Goal: Find specific page/section: Find specific page/section

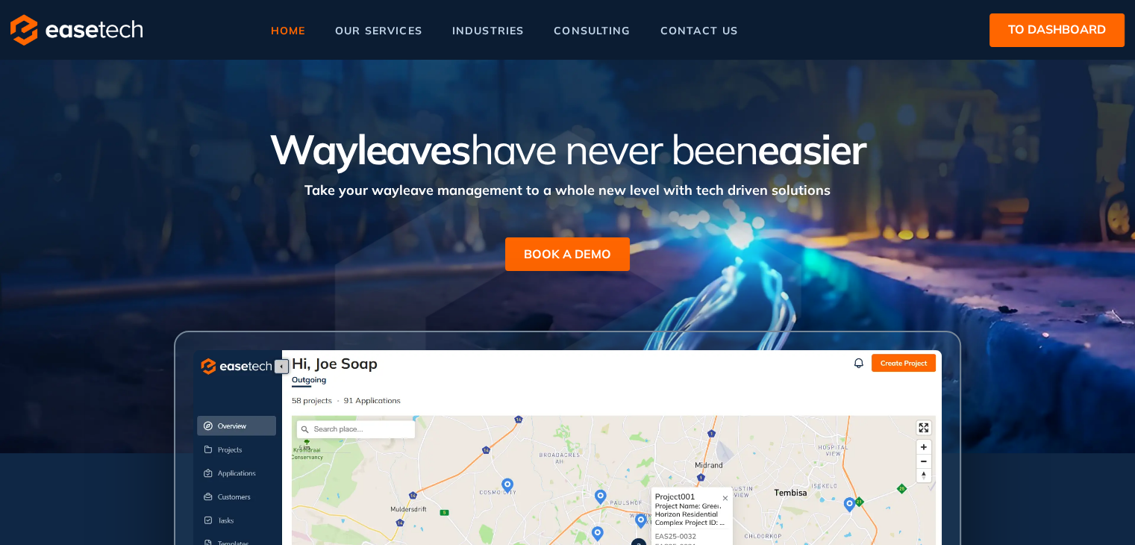
click at [1015, 34] on span "to dashboard" at bounding box center [1057, 29] width 98 height 19
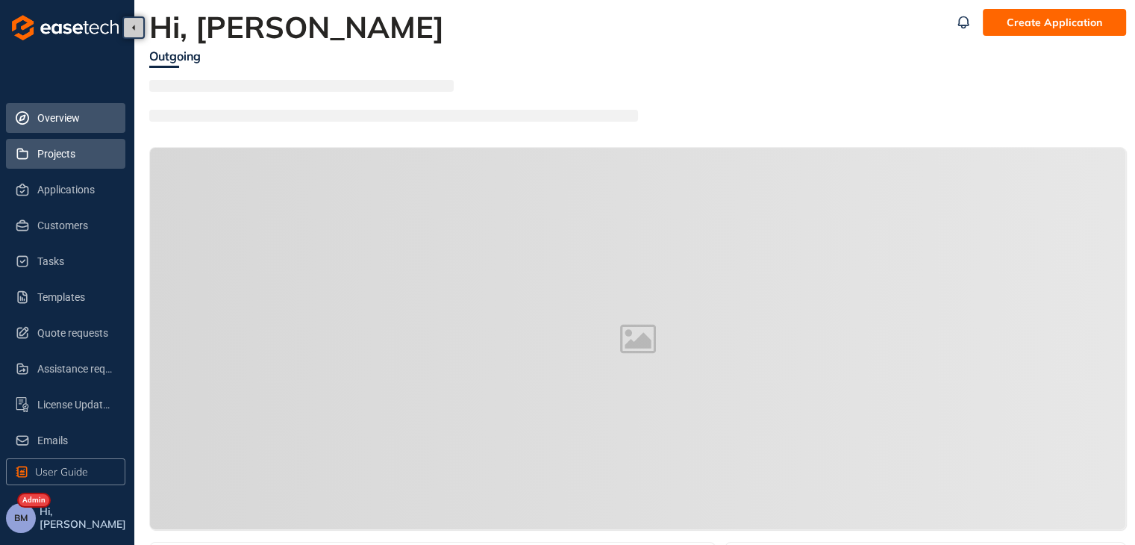
click at [69, 156] on span "Projects" at bounding box center [75, 154] width 76 height 30
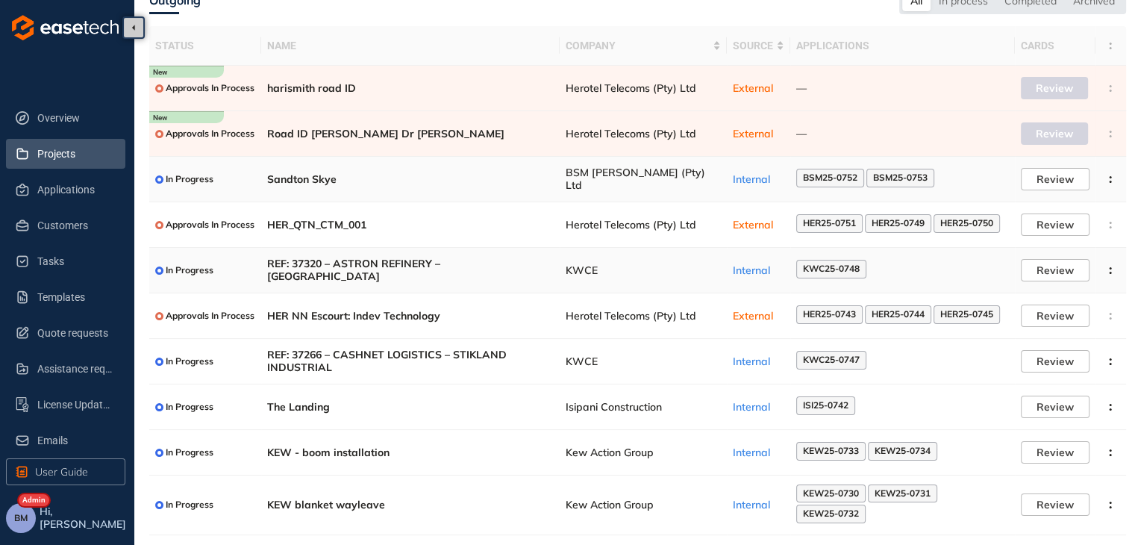
scroll to position [91, 0]
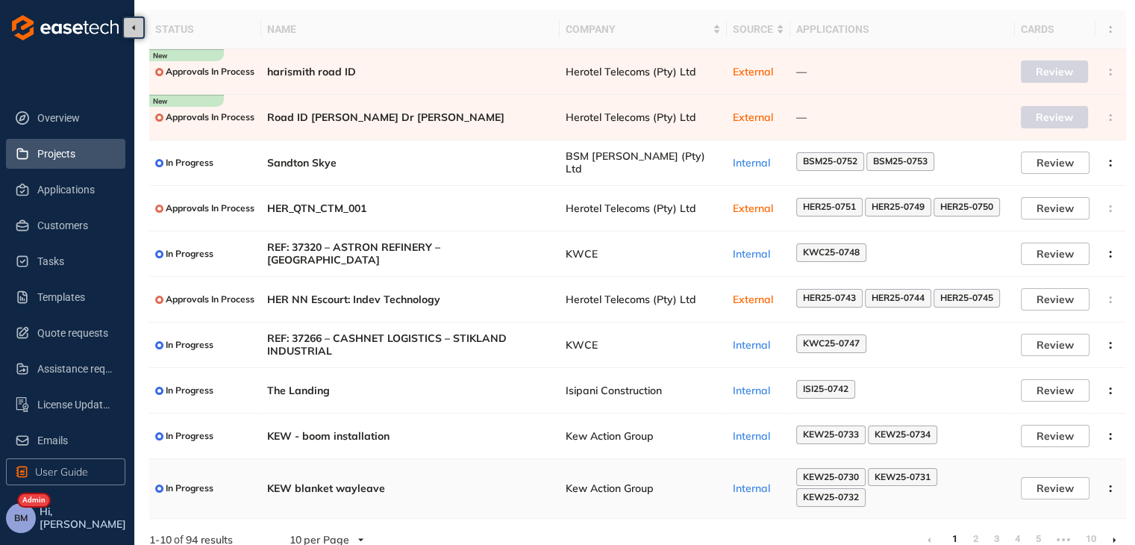
click at [590, 482] on span "Kew Action Group" at bounding box center [643, 488] width 155 height 13
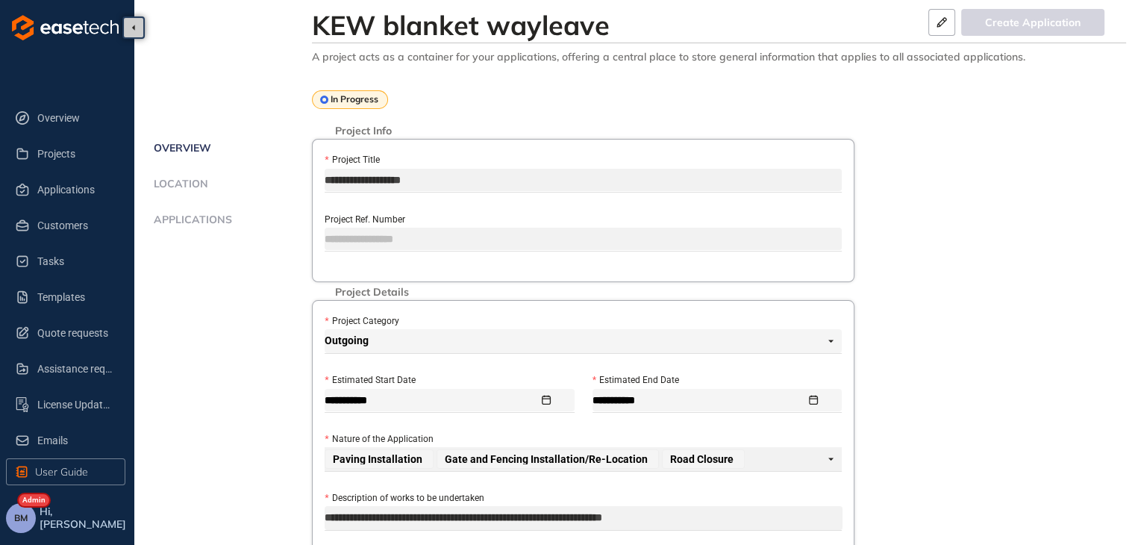
click at [181, 215] on span "Applications" at bounding box center [190, 219] width 83 height 13
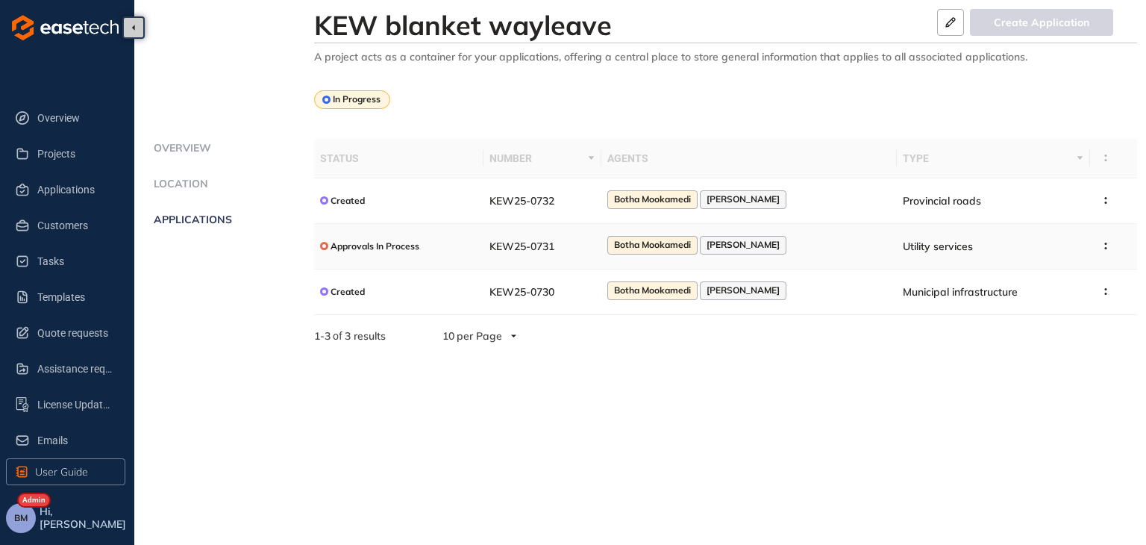
click at [525, 238] on td "KEW25-0731" at bounding box center [541, 247] width 117 height 46
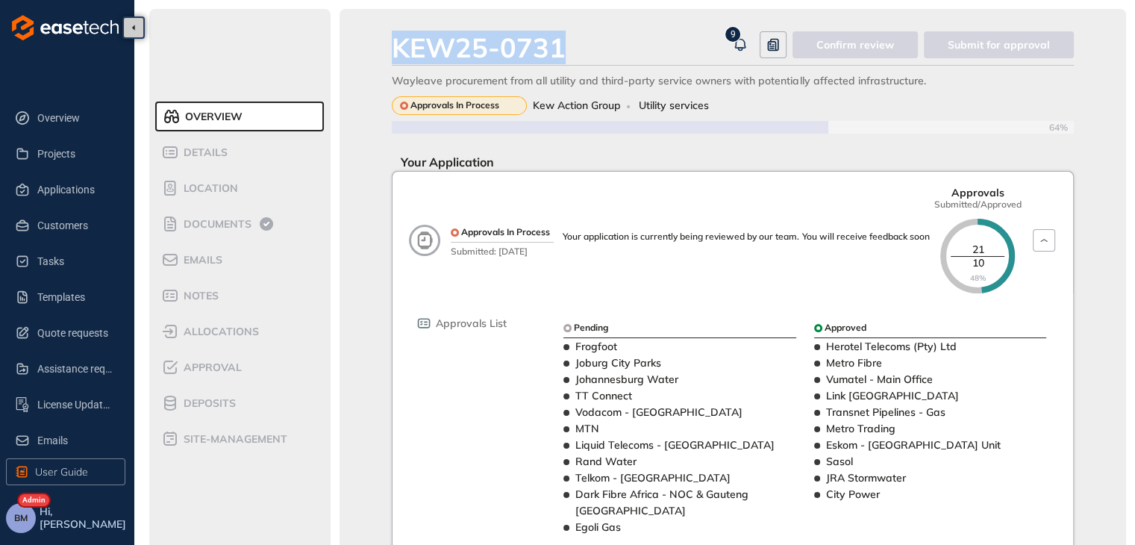
drag, startPoint x: 574, startPoint y: 46, endPoint x: 379, endPoint y: 54, distance: 194.9
copy div "KEW25-0731"
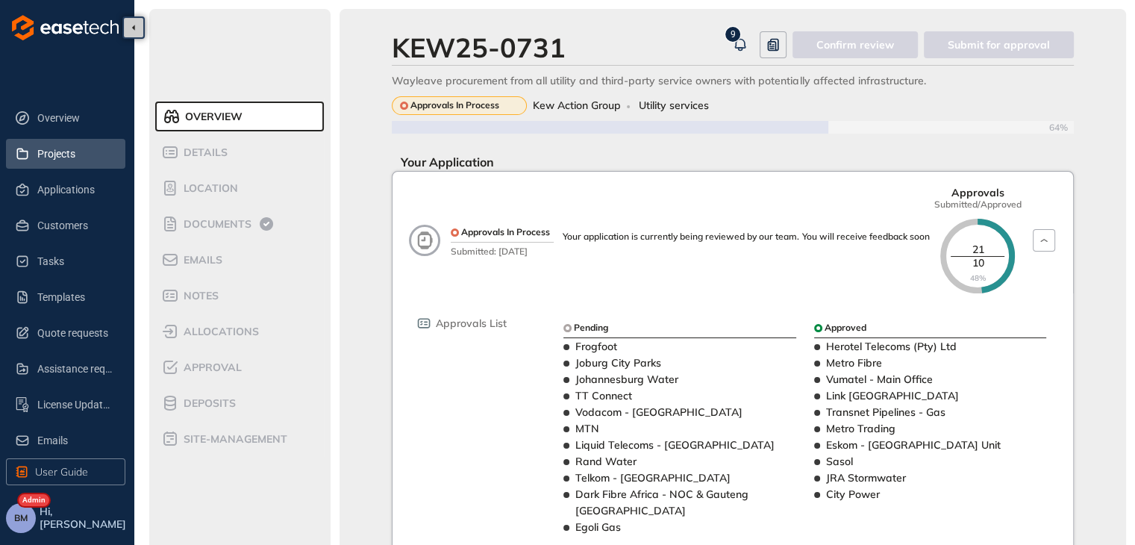
click at [47, 154] on span "Projects" at bounding box center [75, 154] width 76 height 30
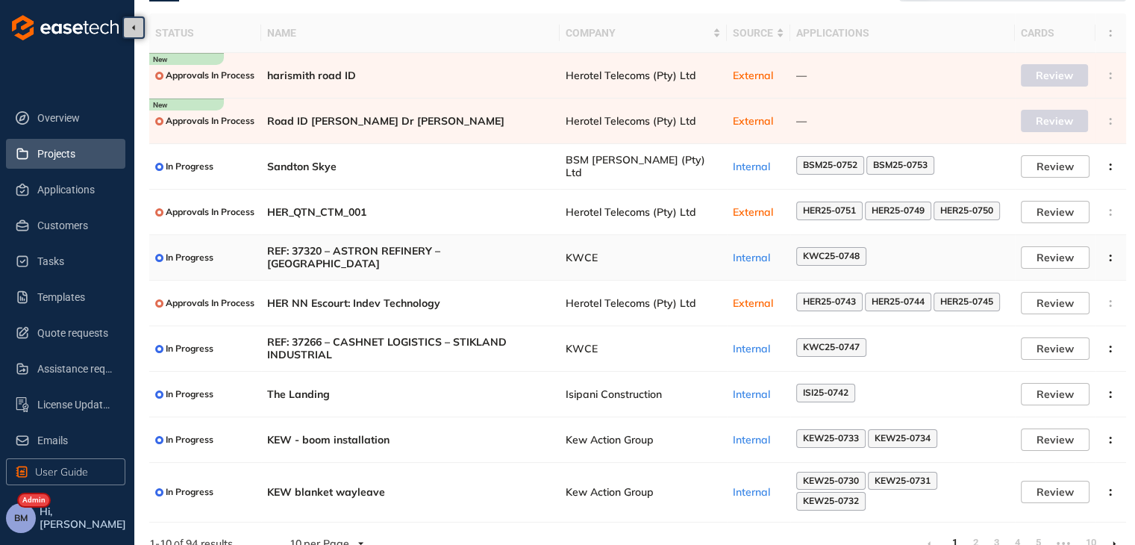
scroll to position [91, 0]
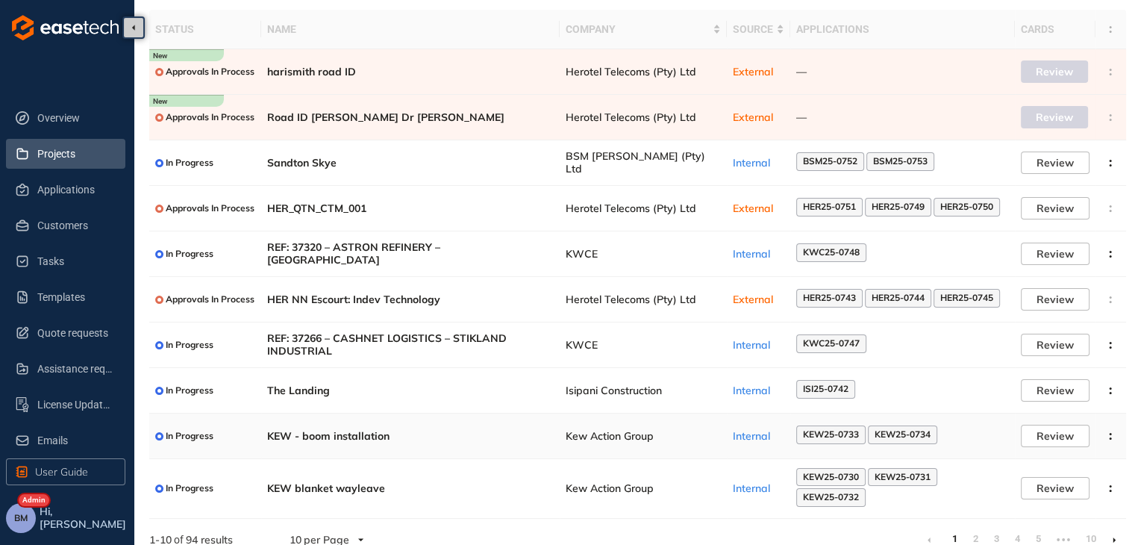
click at [586, 439] on span "Kew Action Group" at bounding box center [643, 436] width 155 height 13
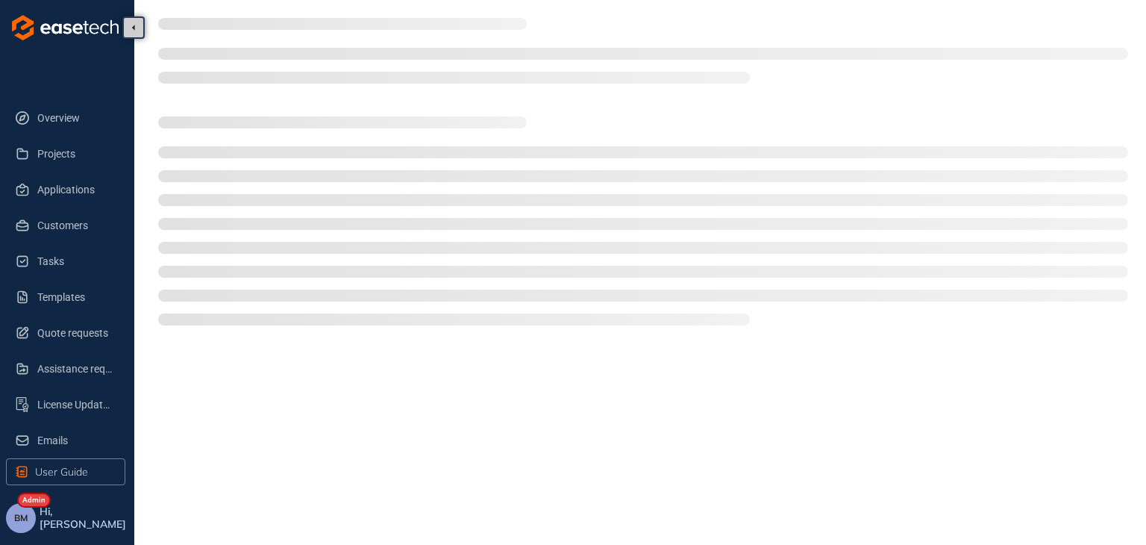
type textarea "**********"
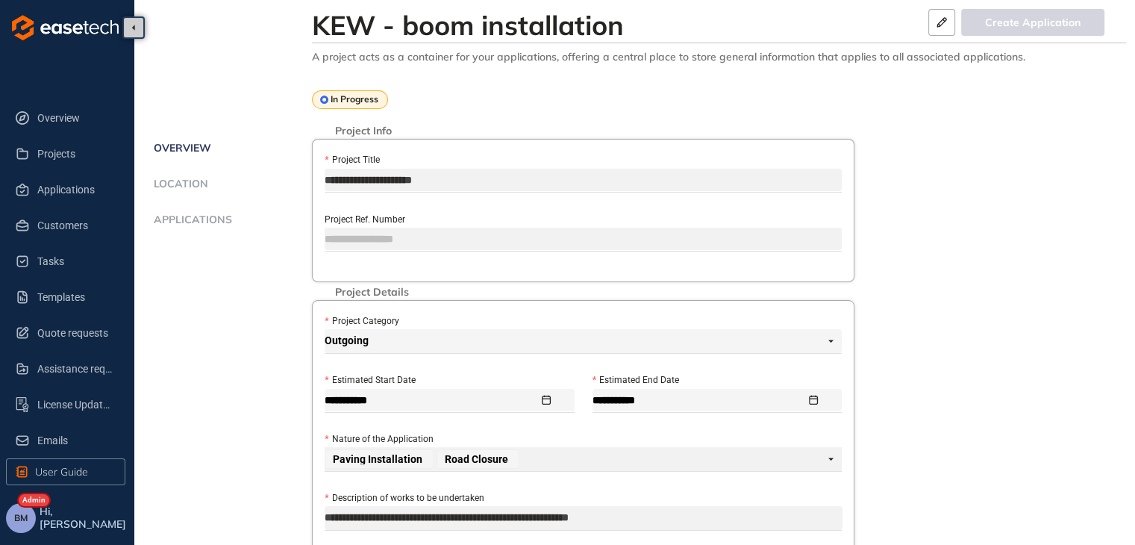
click at [203, 229] on li "Applications" at bounding box center [230, 228] width 163 height 30
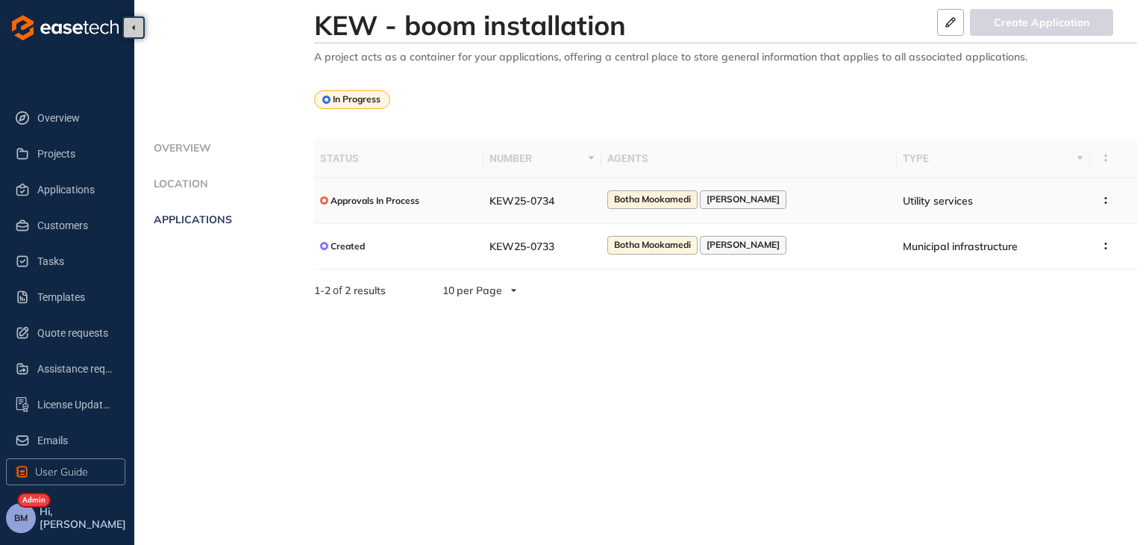
click at [537, 207] on span "KEW25-0734" at bounding box center [521, 200] width 65 height 13
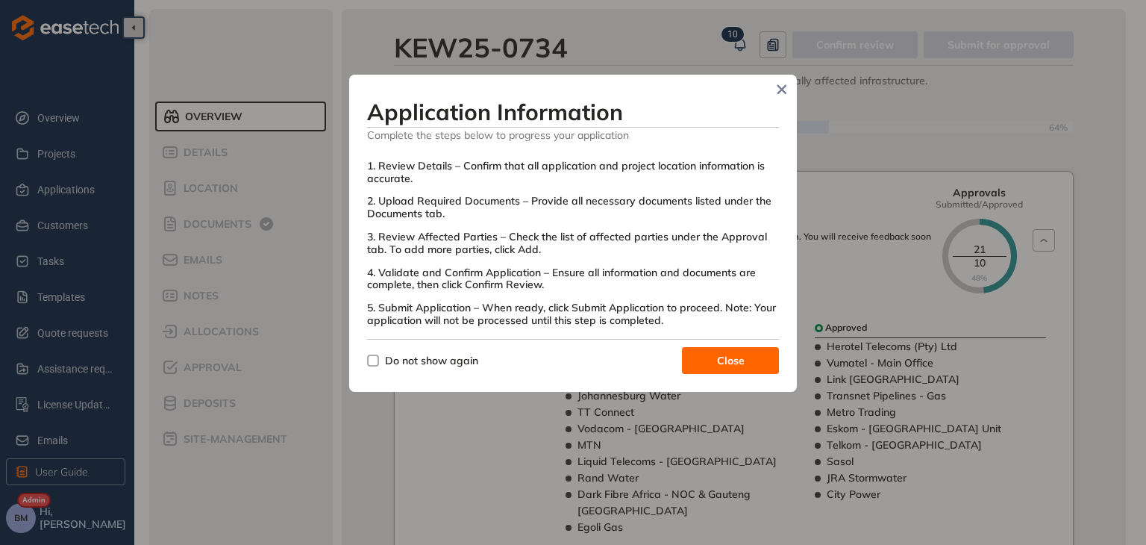
click at [777, 90] on icon "Close" at bounding box center [782, 89] width 10 height 10
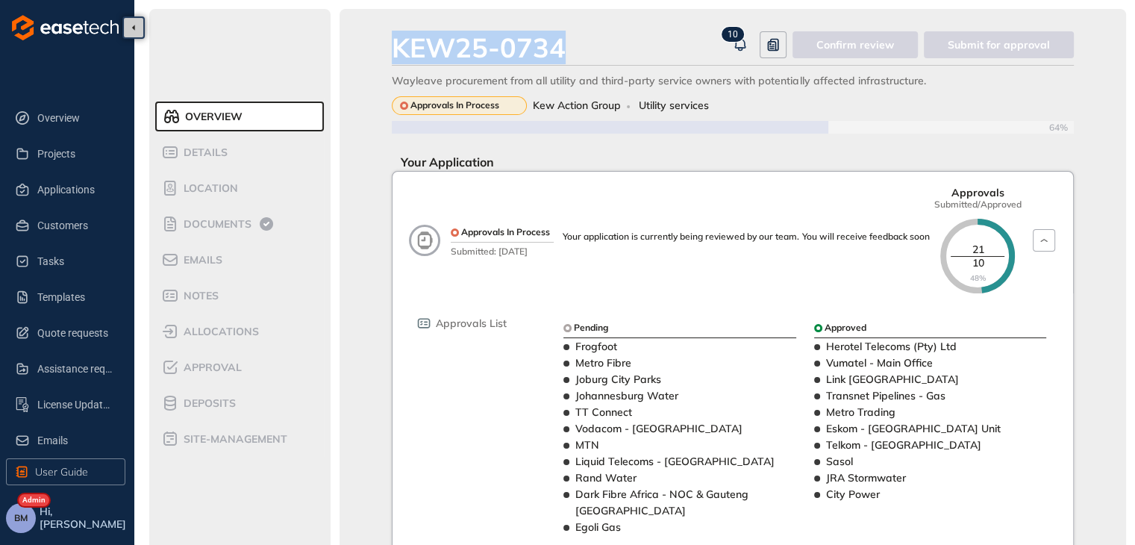
drag, startPoint x: 598, startPoint y: 49, endPoint x: 391, endPoint y: 53, distance: 206.7
copy div "KEW25-0734"
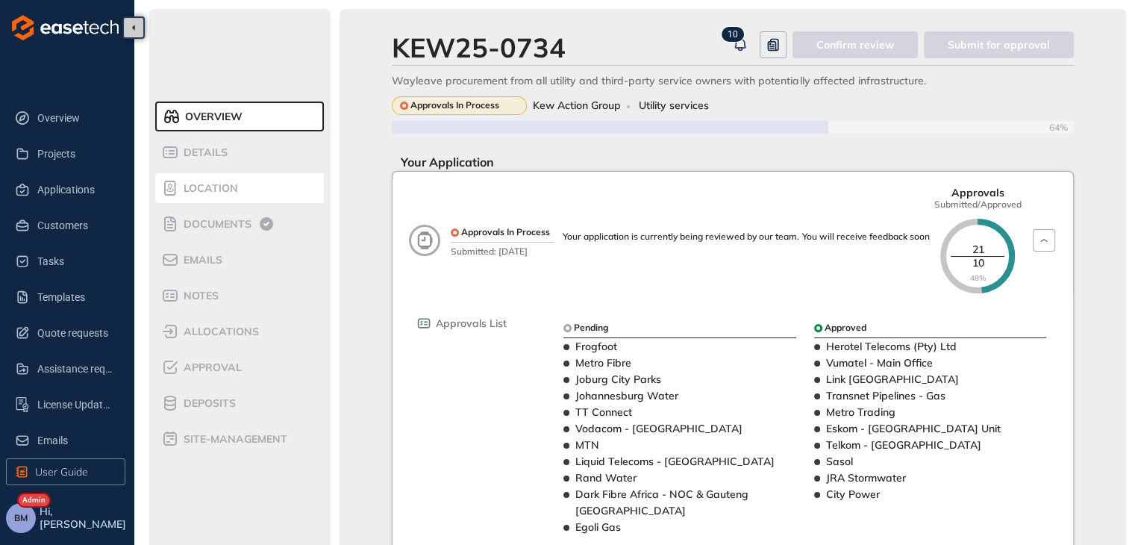
click at [203, 189] on span "Location" at bounding box center [208, 188] width 59 height 13
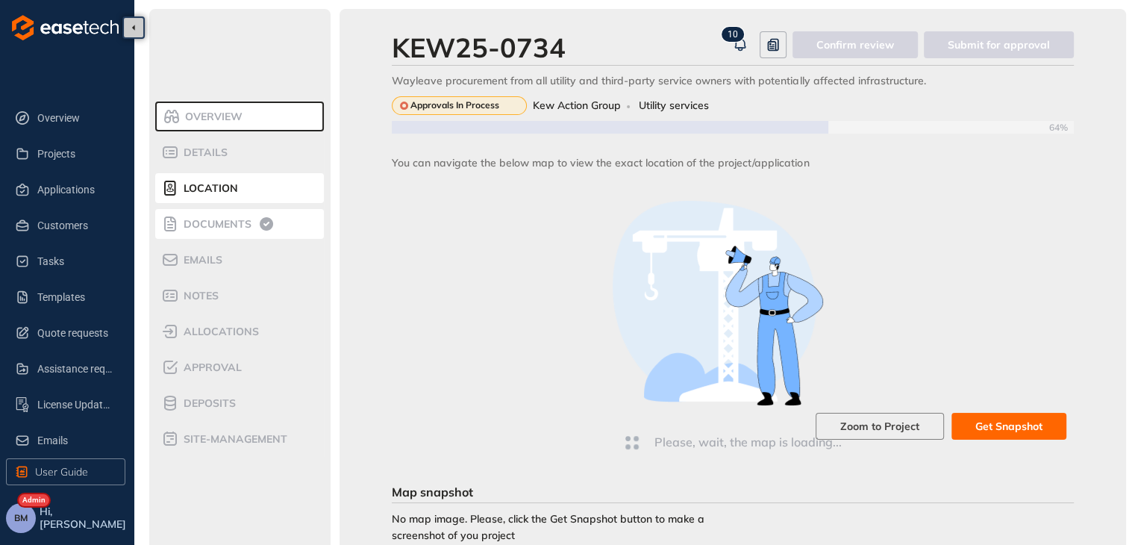
click at [207, 220] on span "Documents" at bounding box center [215, 224] width 72 height 13
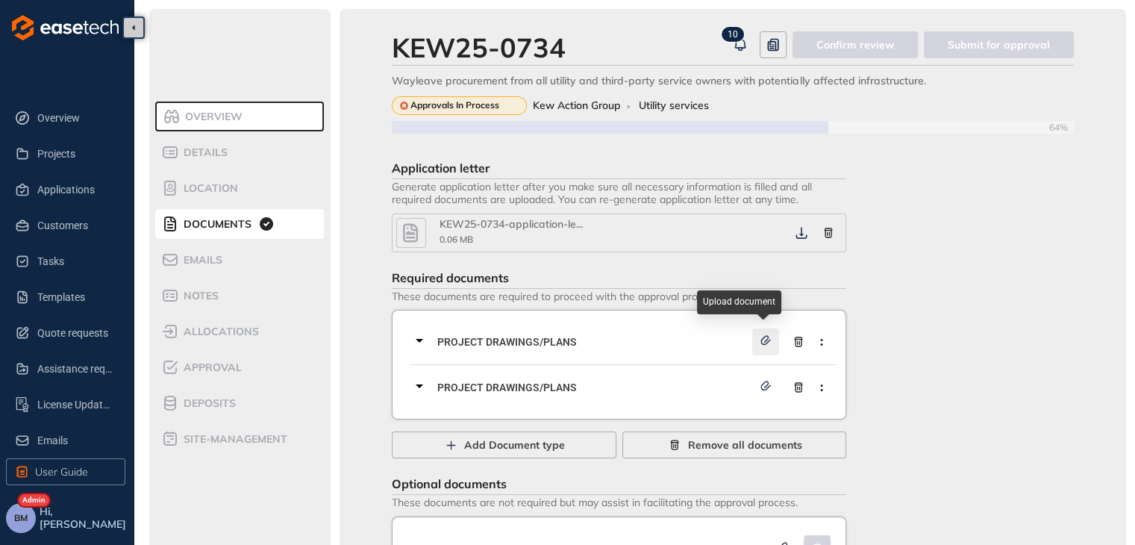
click at [762, 345] on span "button" at bounding box center [765, 341] width 15 height 13
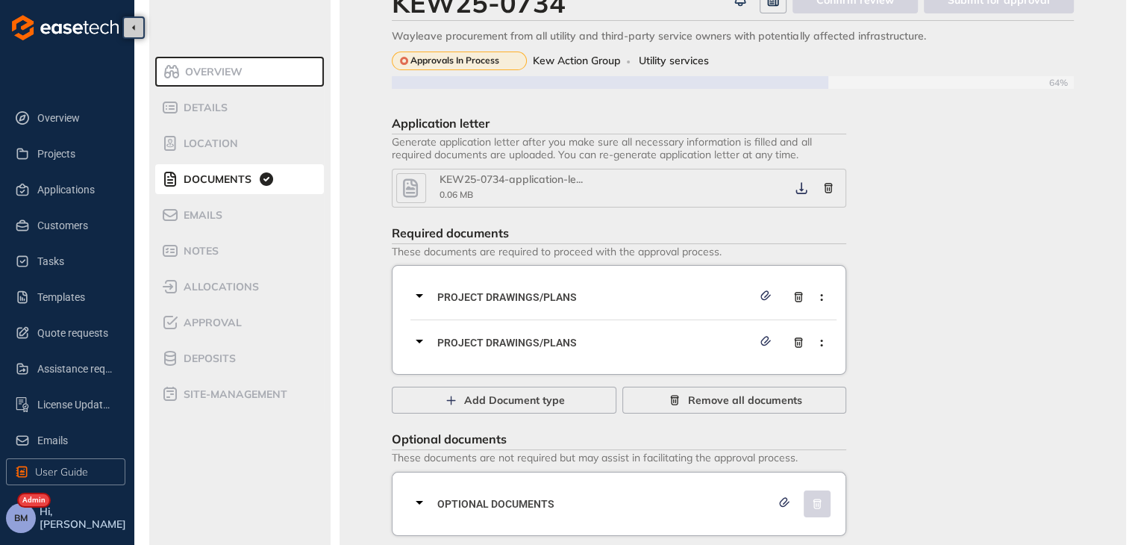
scroll to position [66, 0]
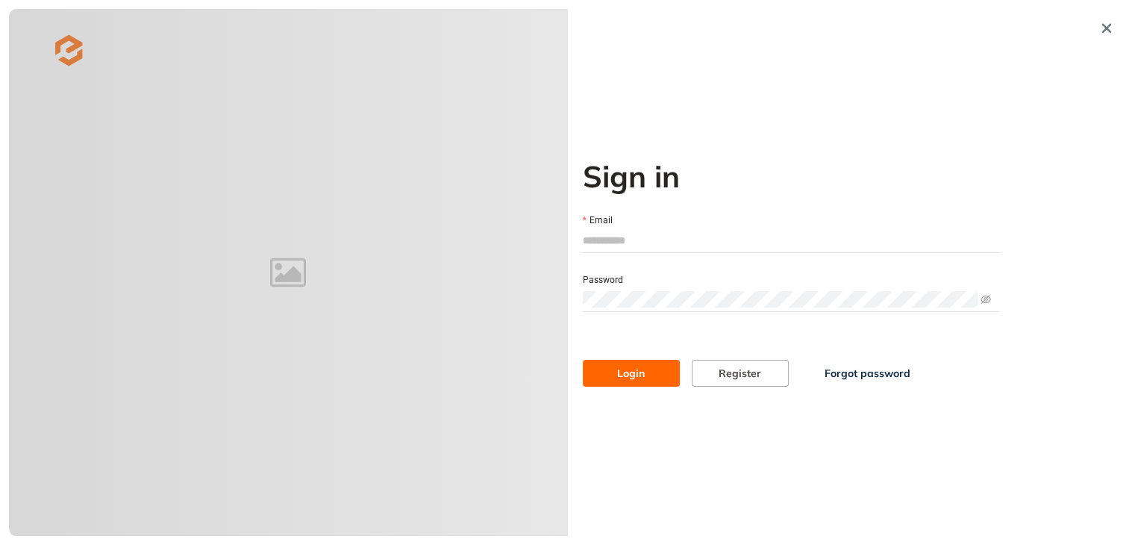
type input "**********"
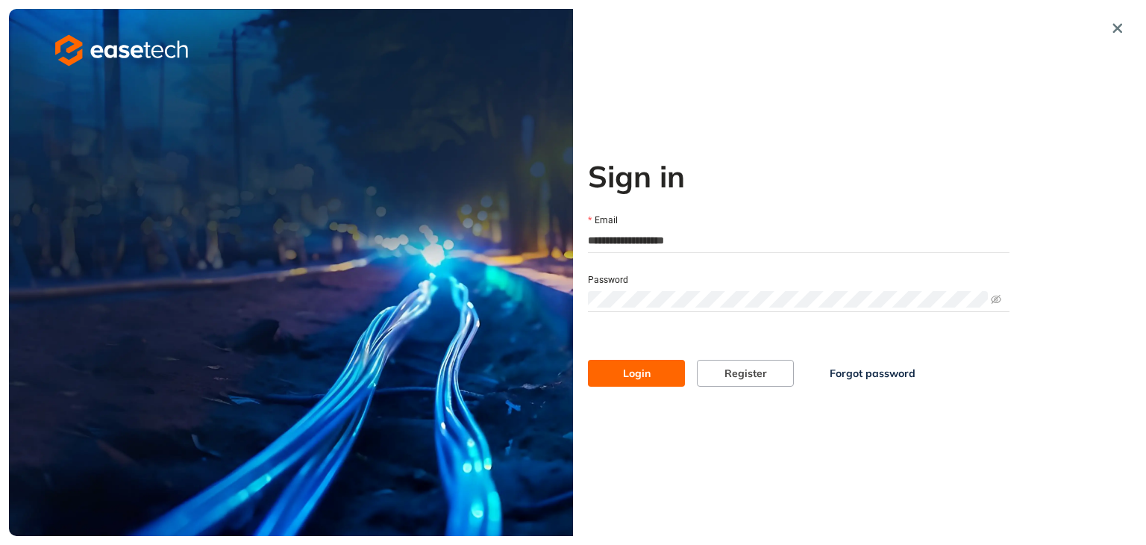
click at [633, 377] on span "Login" at bounding box center [637, 373] width 28 height 16
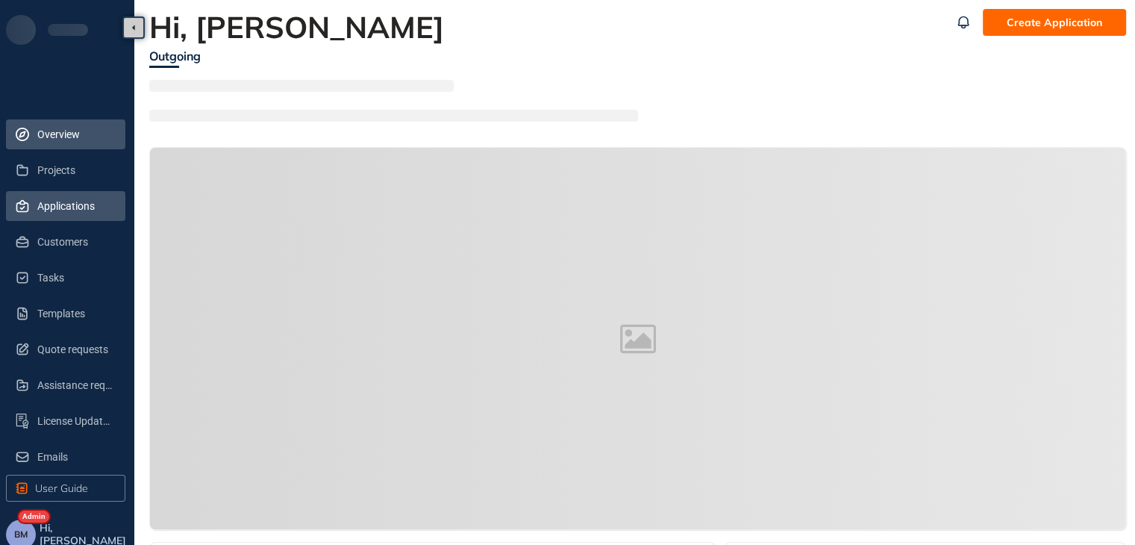
click at [82, 213] on span "Applications" at bounding box center [75, 206] width 76 height 30
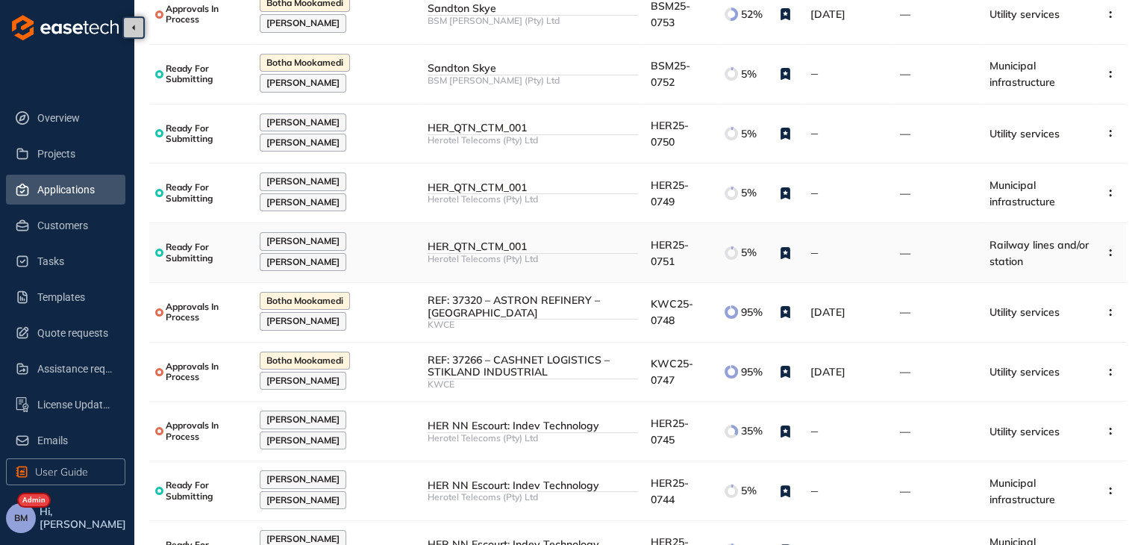
scroll to position [209, 0]
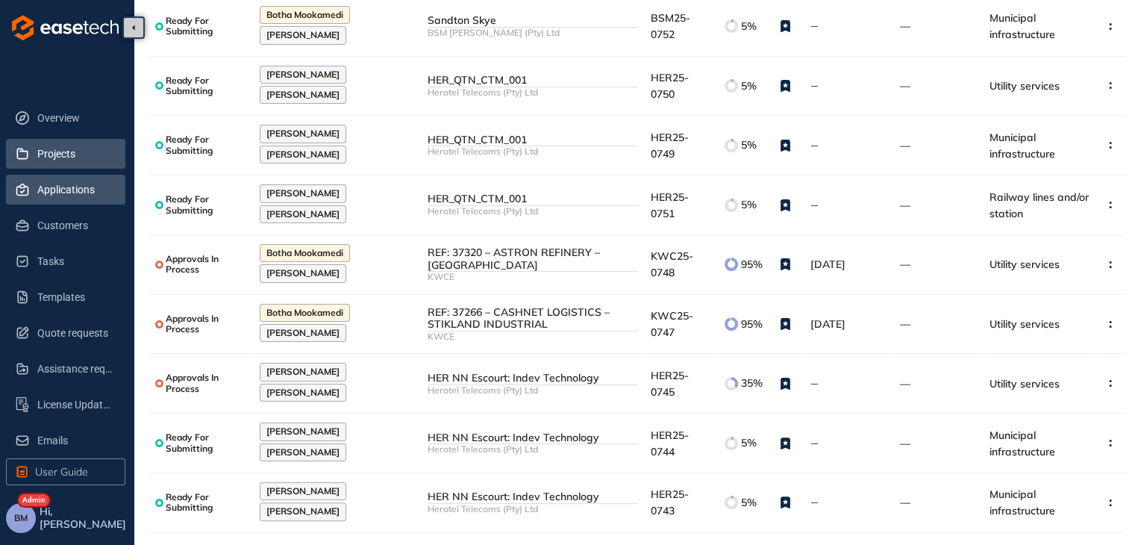
click at [43, 146] on span "Projects" at bounding box center [75, 154] width 76 height 30
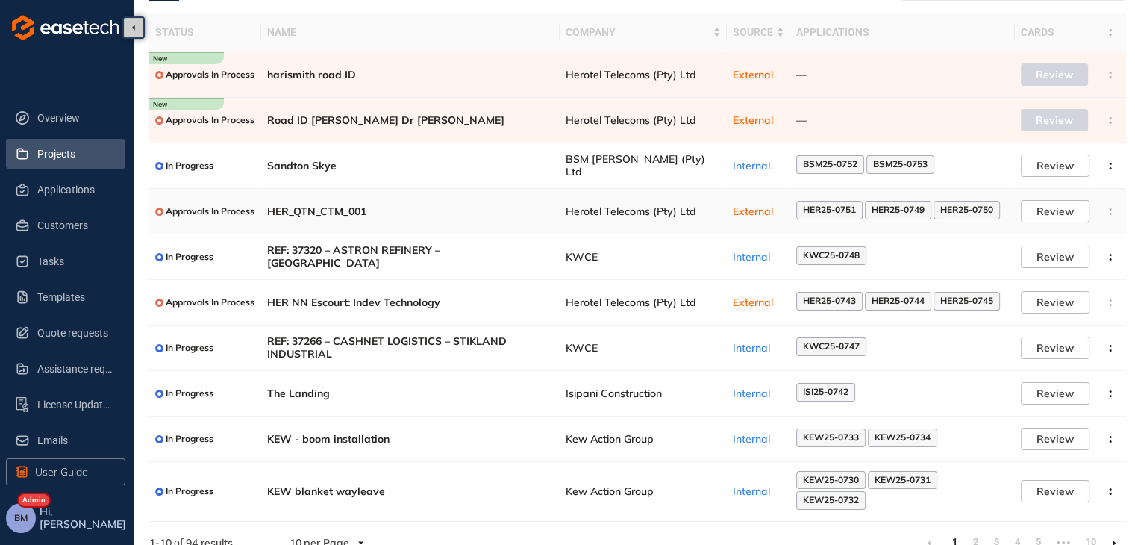
scroll to position [91, 0]
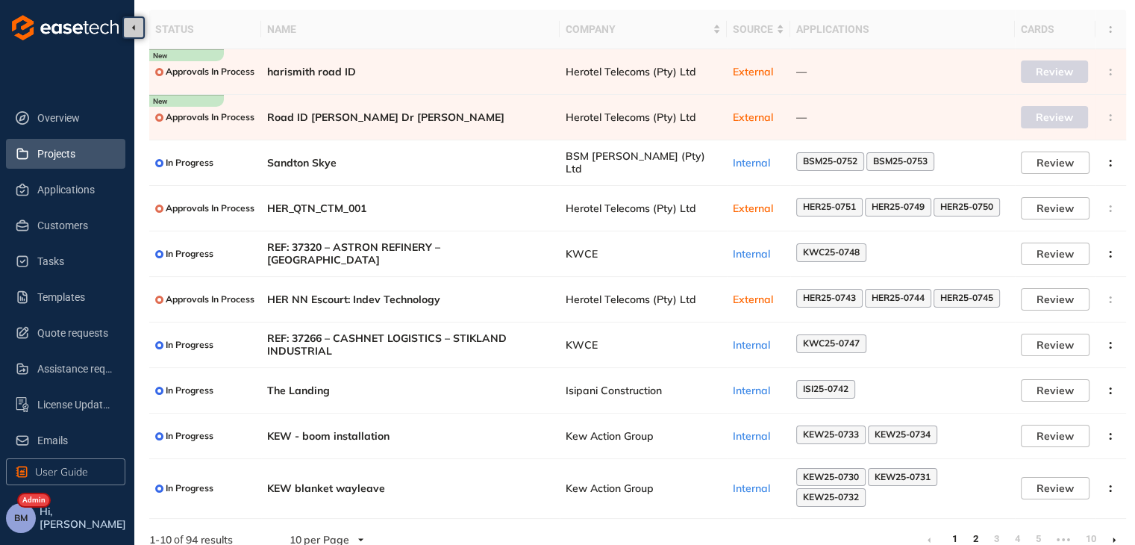
click at [970, 527] on link "2" at bounding box center [975, 538] width 15 height 22
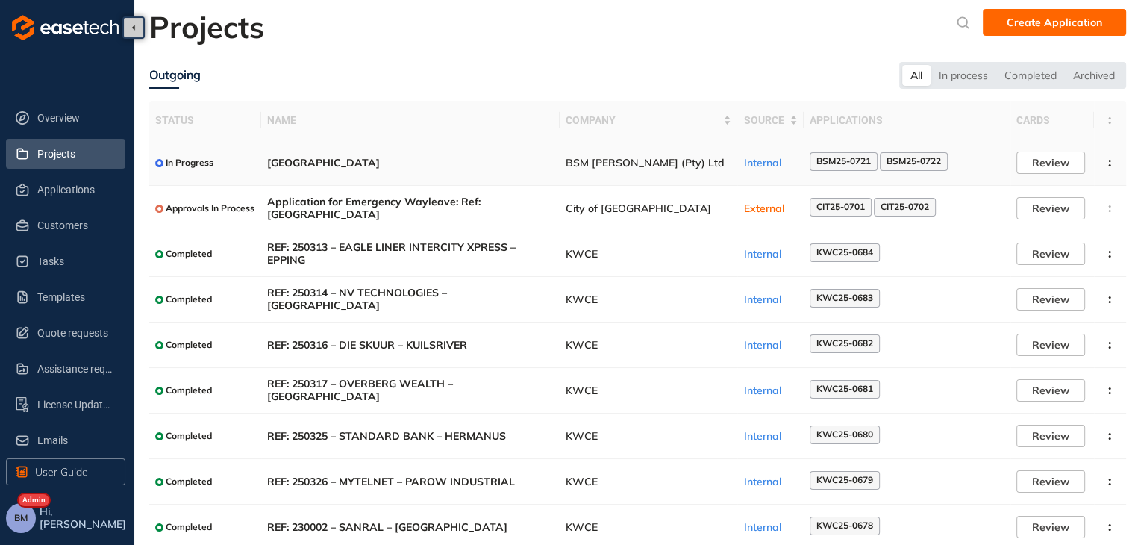
click at [636, 163] on span "BSM [PERSON_NAME] (Pty) Ltd" at bounding box center [649, 163] width 166 height 13
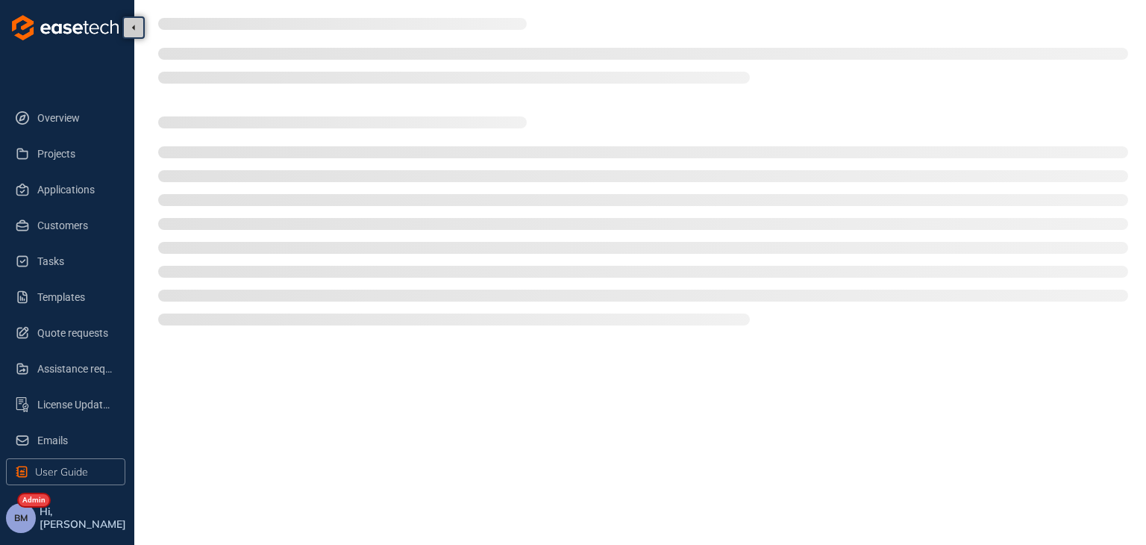
type textarea "**********"
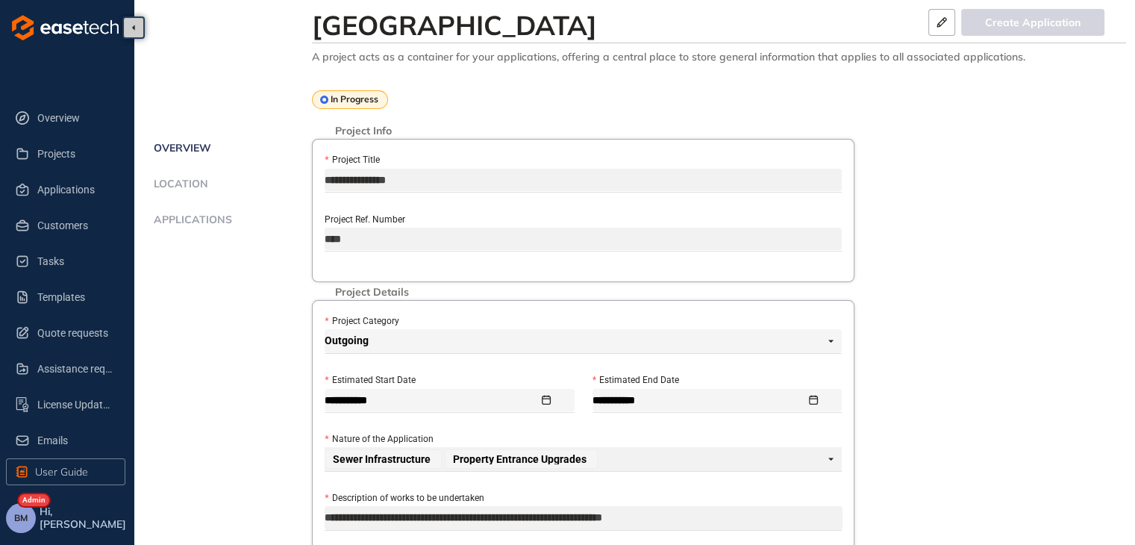
click at [216, 216] on span "Applications" at bounding box center [190, 219] width 83 height 13
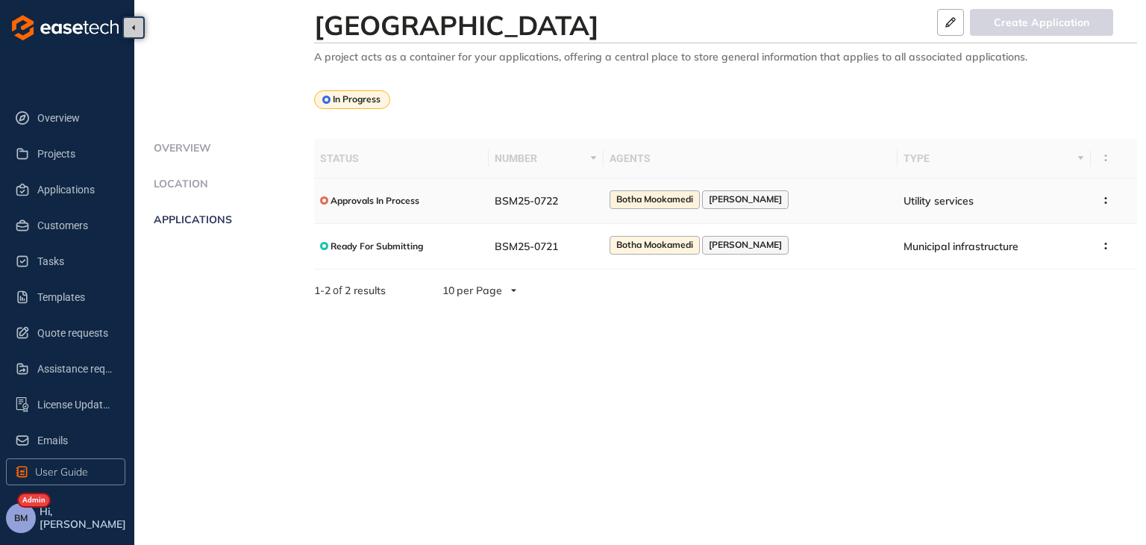
click at [600, 204] on td "BSM25-0722" at bounding box center [546, 201] width 115 height 46
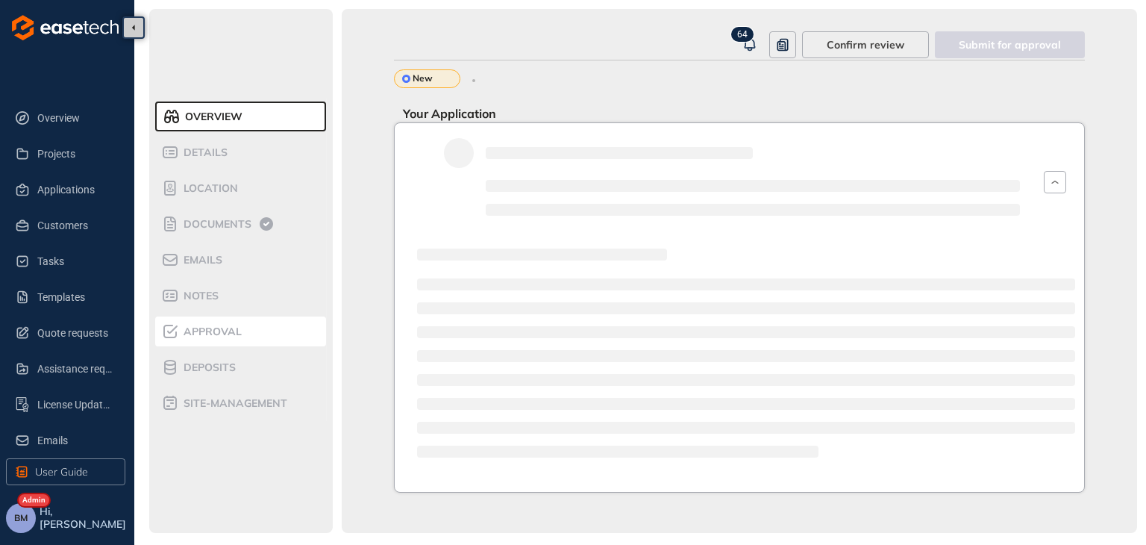
click at [216, 338] on div "Approval" at bounding box center [224, 331] width 127 height 18
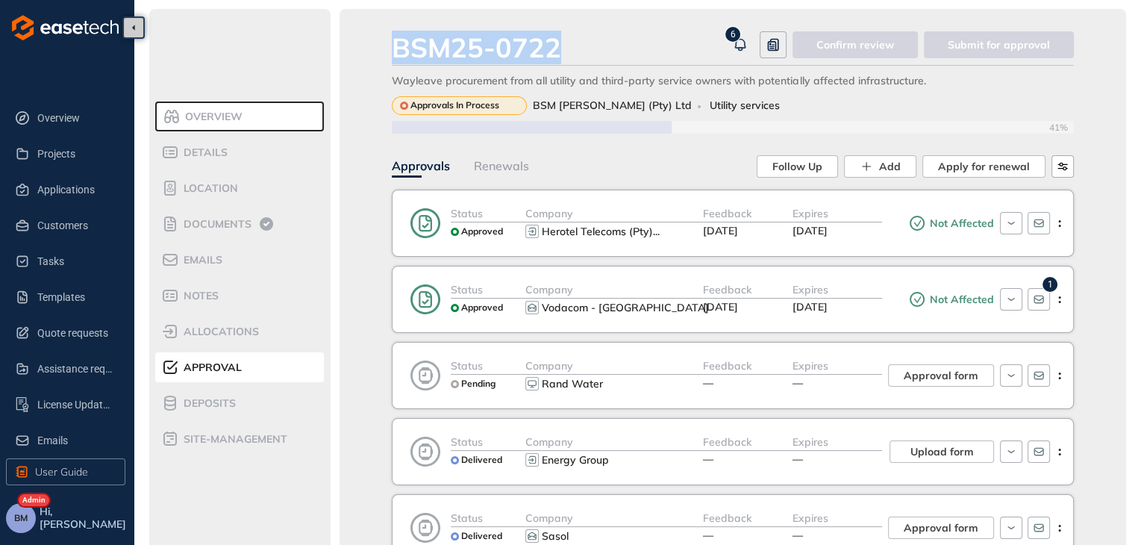
drag, startPoint x: 577, startPoint y: 46, endPoint x: 394, endPoint y: 41, distance: 183.6
click at [394, 41] on div "BSM25-0722" at bounding box center [559, 47] width 335 height 32
copy div "BSM25-0722"
